Goal: Task Accomplishment & Management: Manage account settings

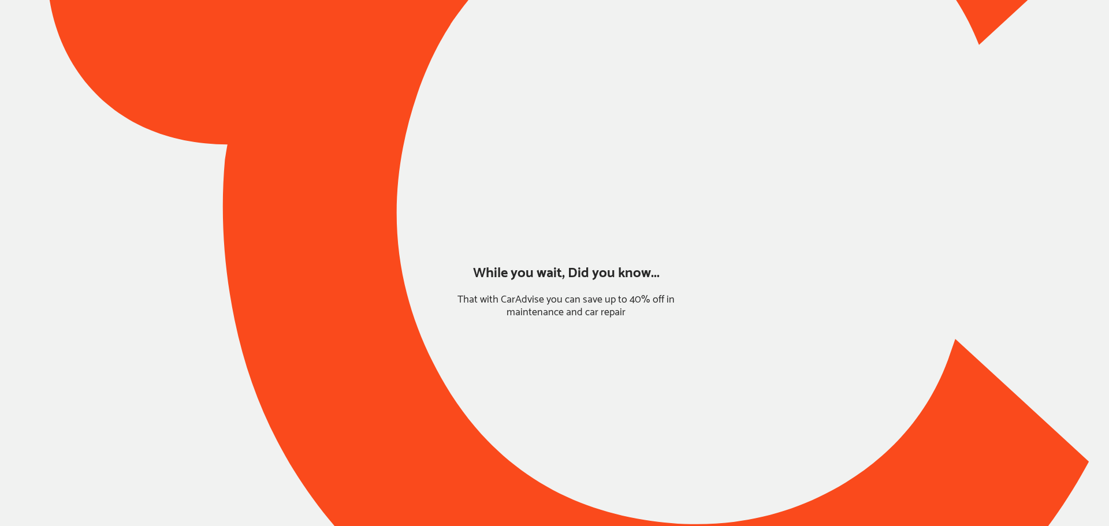
type input "*****"
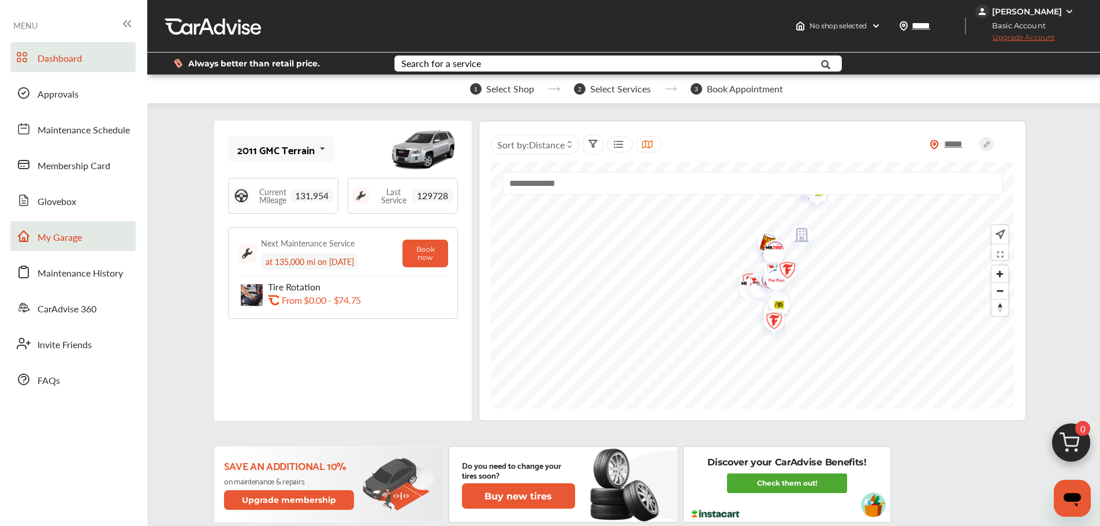
drag, startPoint x: 76, startPoint y: 240, endPoint x: 92, endPoint y: 233, distance: 17.1
click at [76, 240] on span "My Garage" at bounding box center [60, 237] width 44 height 15
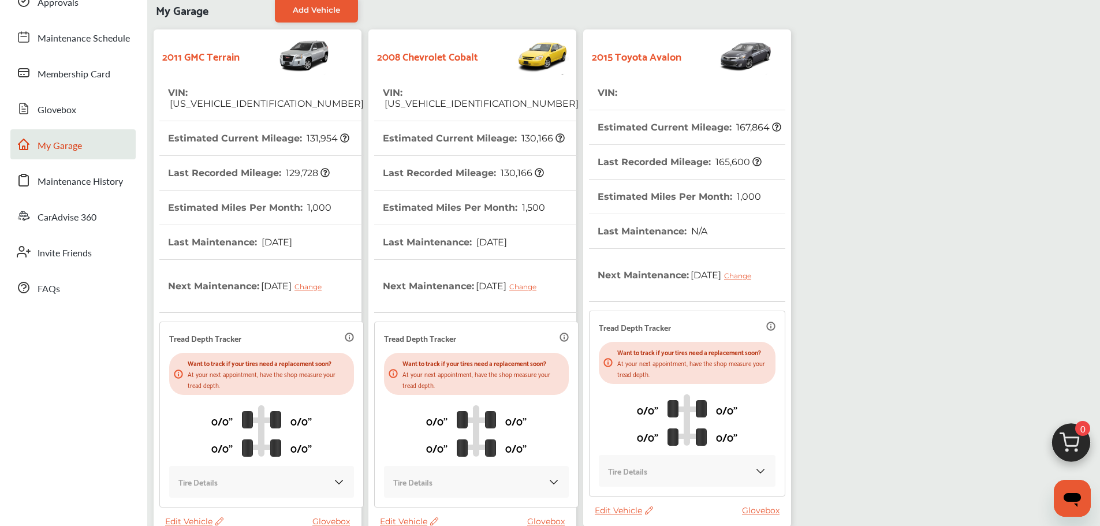
scroll to position [204, 0]
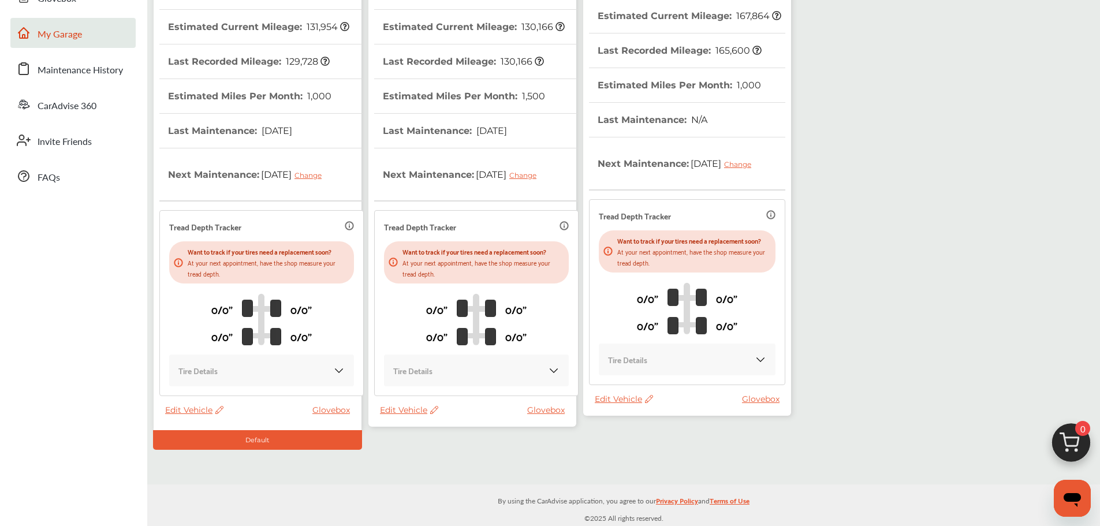
click at [398, 411] on span "Edit Vehicle" at bounding box center [409, 410] width 58 height 10
click at [420, 462] on div "Use this vehicle" at bounding box center [450, 459] width 104 height 18
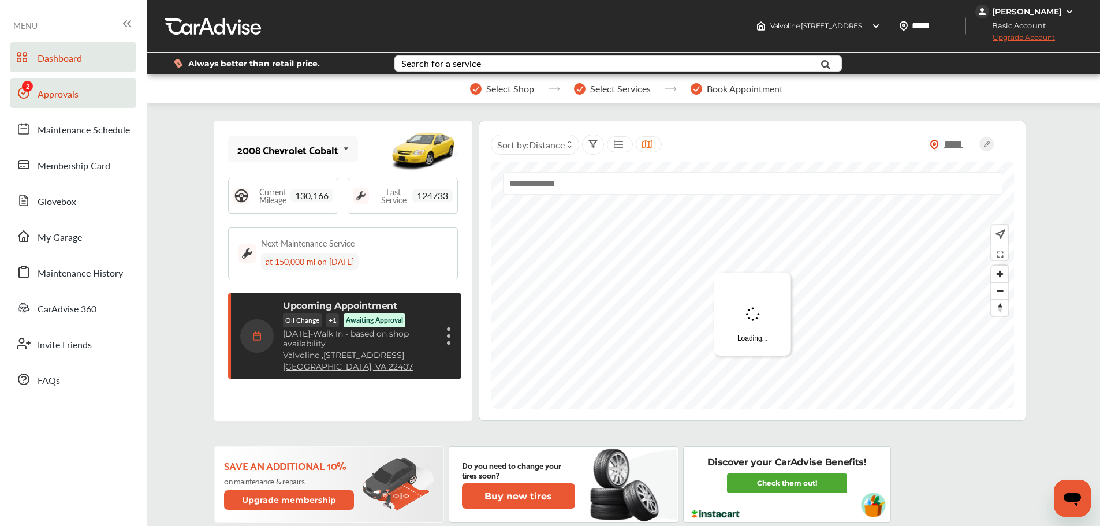
click at [43, 100] on span "Approvals" at bounding box center [58, 94] width 41 height 15
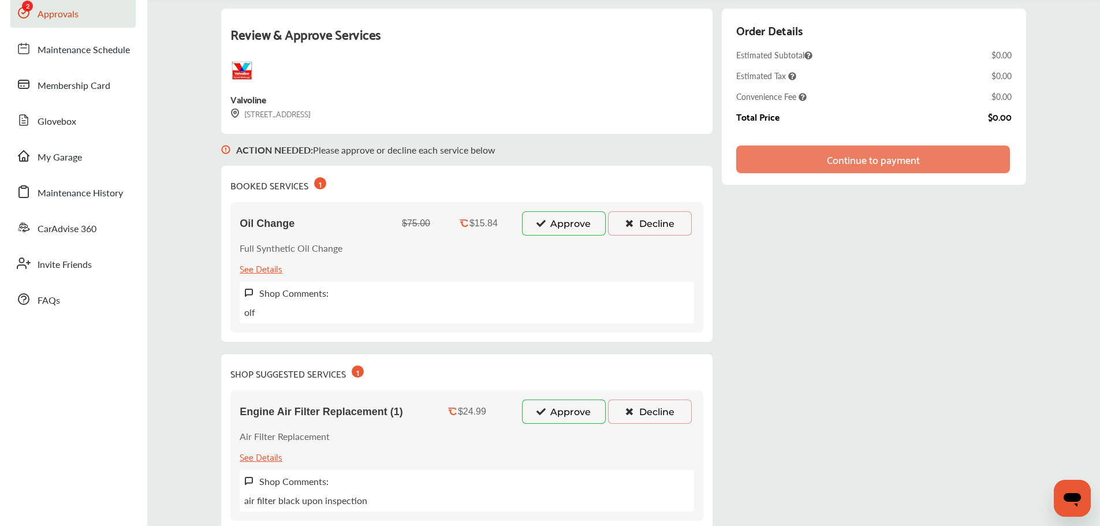
scroll to position [64, 0]
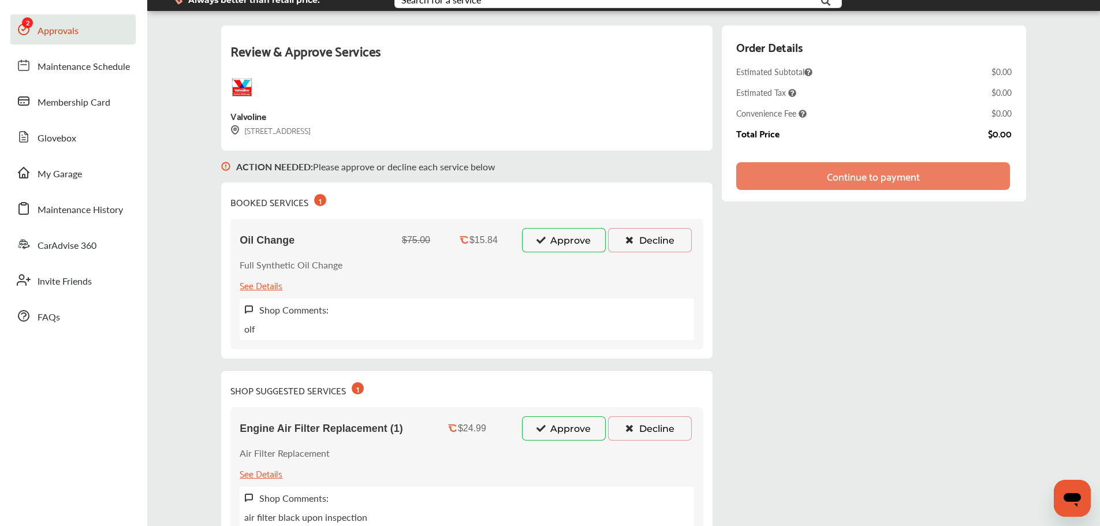
click at [567, 248] on button "Approve" at bounding box center [564, 240] width 84 height 24
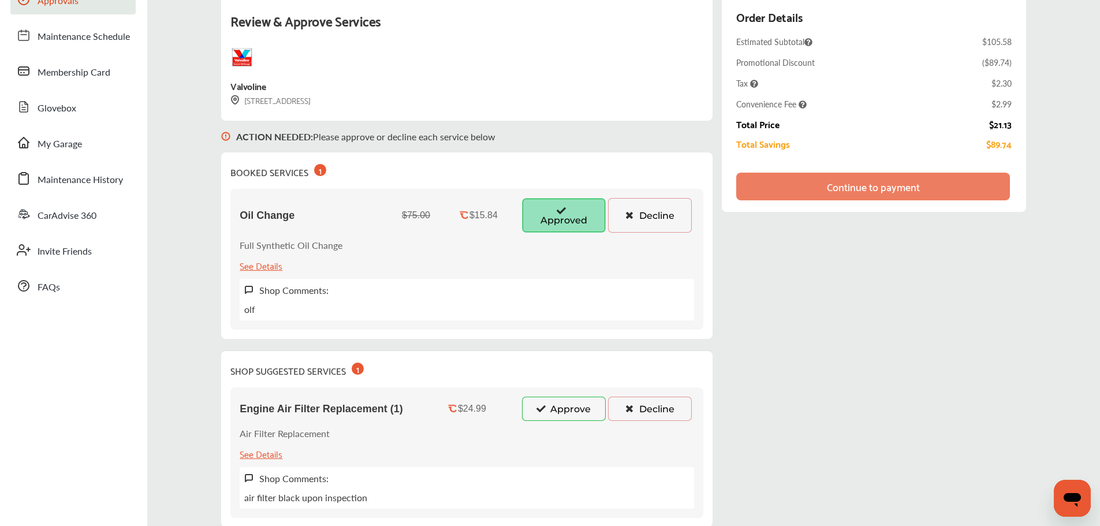
scroll to position [121, 0]
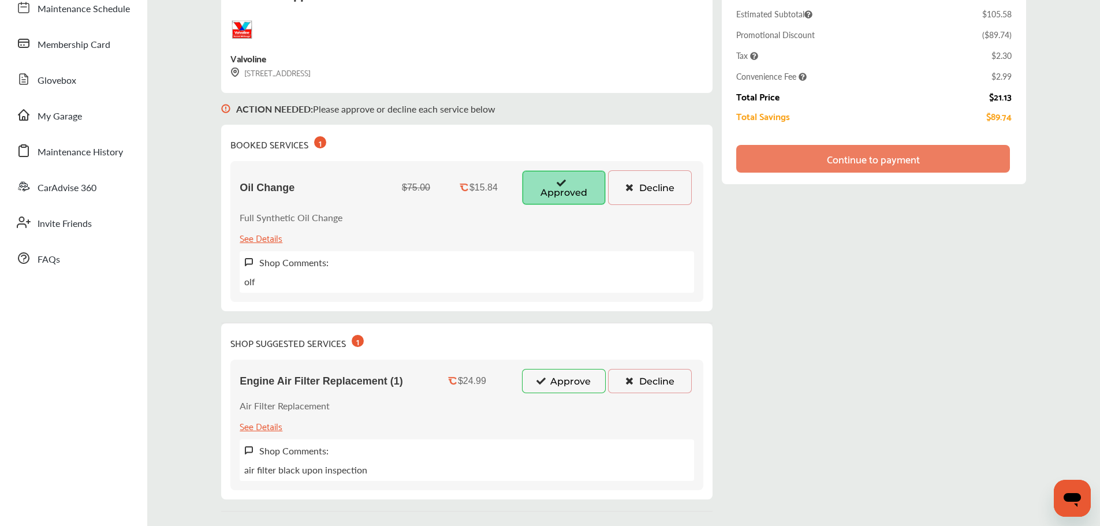
click at [550, 387] on button "Approve" at bounding box center [564, 381] width 84 height 24
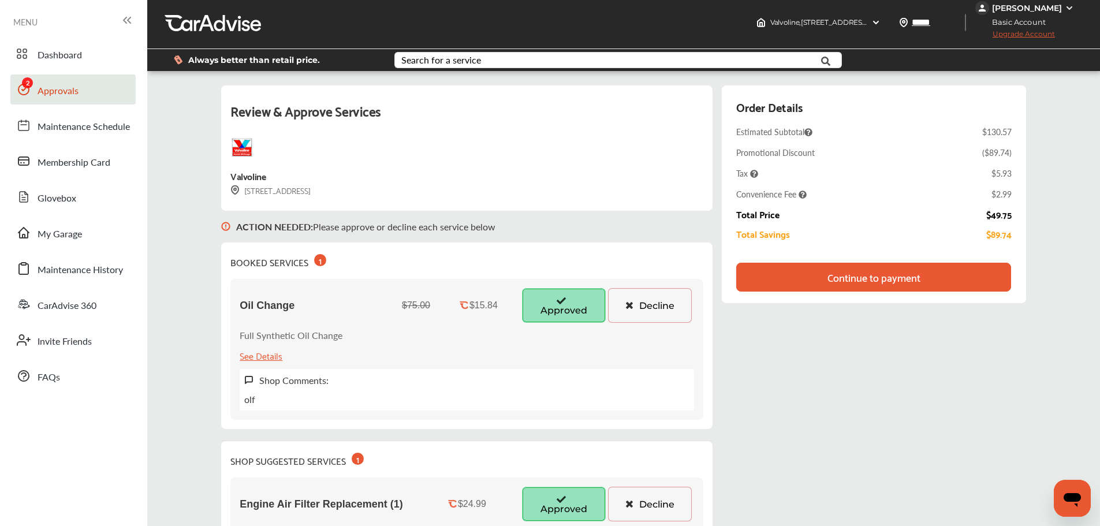
scroll to position [0, 0]
